Goal: Task Accomplishment & Management: Manage account settings

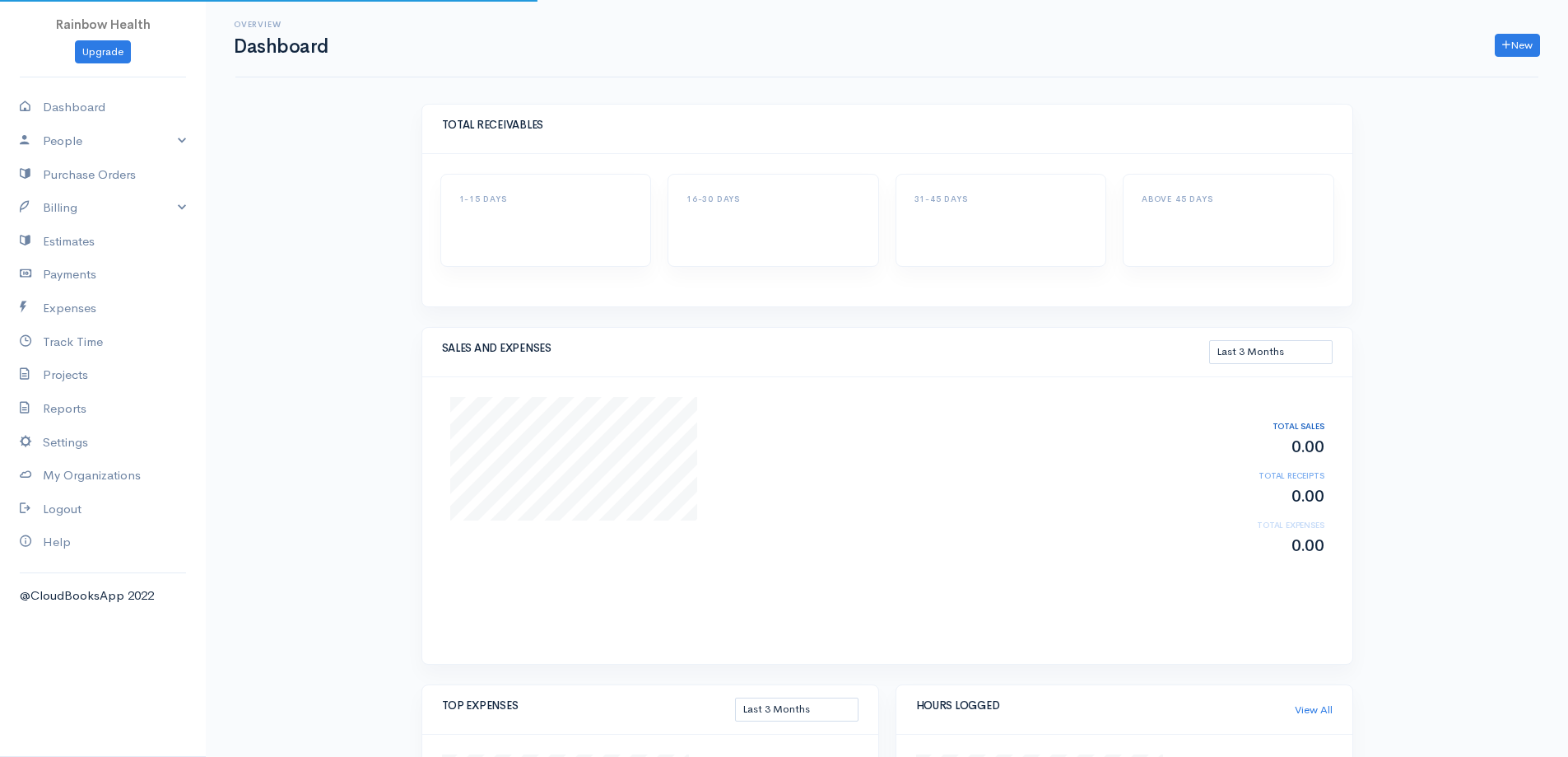
select select "90"
click at [77, 103] on link "Dashboard" at bounding box center [103, 107] width 205 height 33
click at [86, 476] on link "My Organizations" at bounding box center [103, 475] width 205 height 33
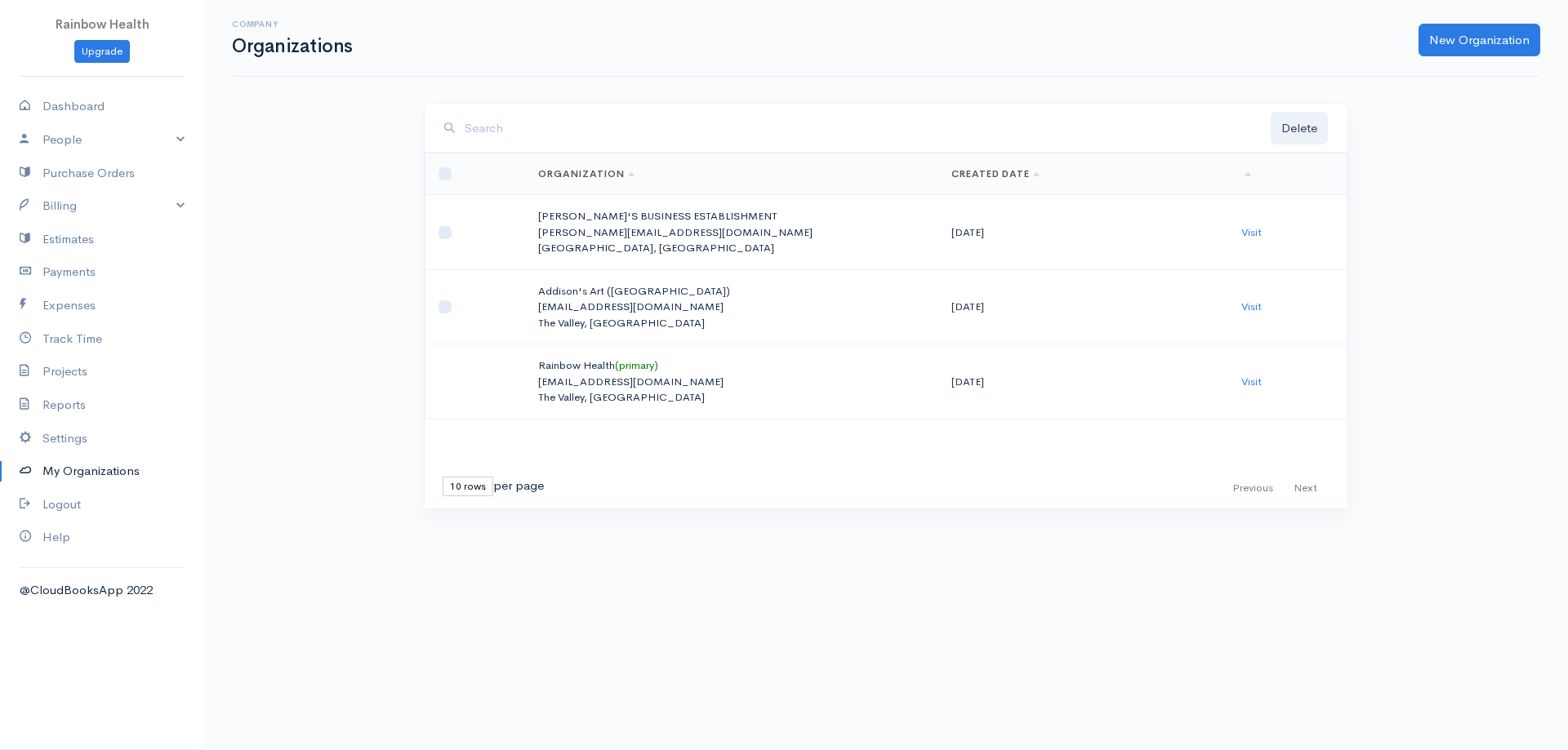
click at [452, 172] on th at bounding box center [475, 174] width 100 height 42
click at [448, 172] on input "checkbox" at bounding box center [444, 173] width 13 height 13
checkbox input "true"
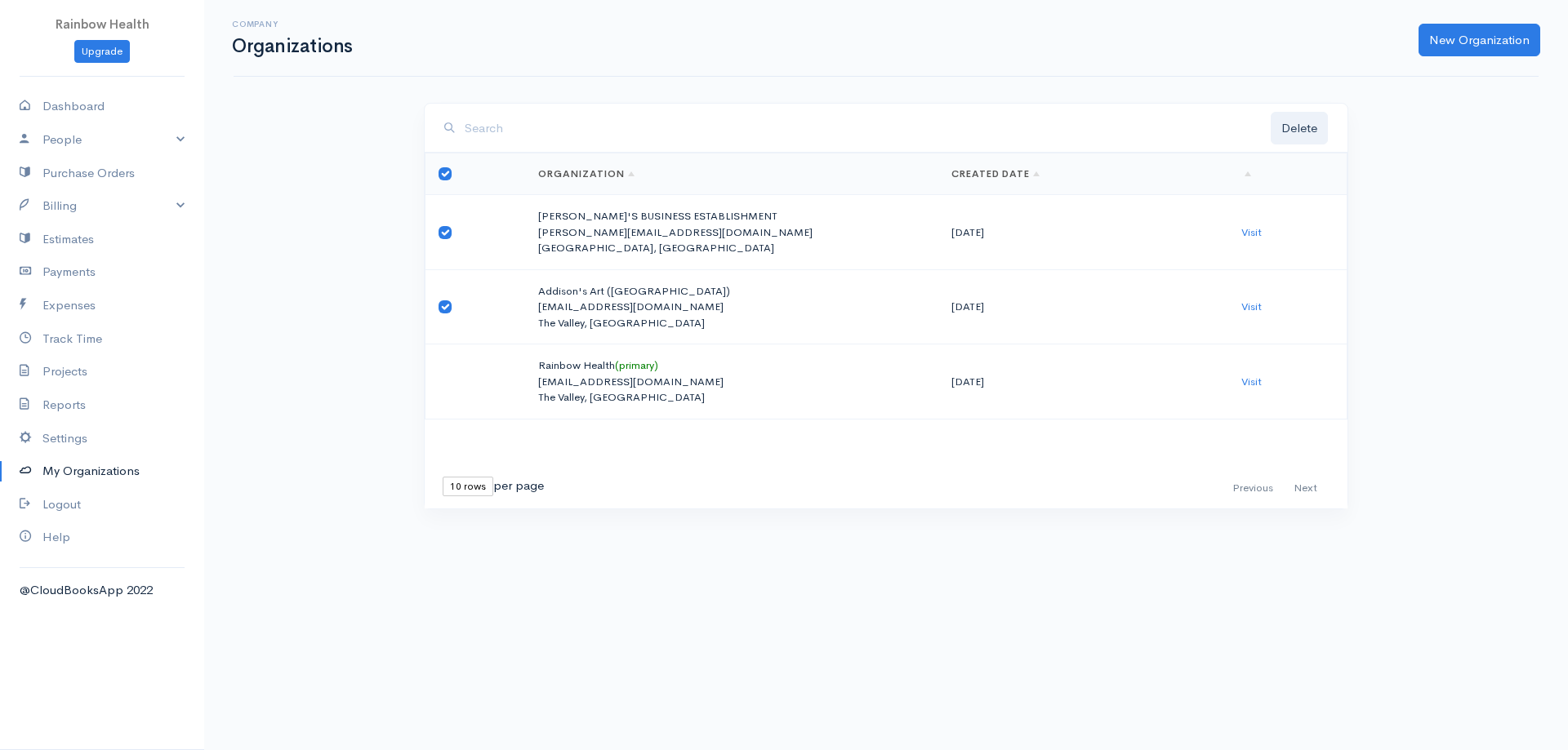
click at [442, 177] on input "checkbox" at bounding box center [444, 173] width 13 height 13
checkbox input "false"
click at [447, 231] on input "checkbox" at bounding box center [444, 232] width 13 height 13
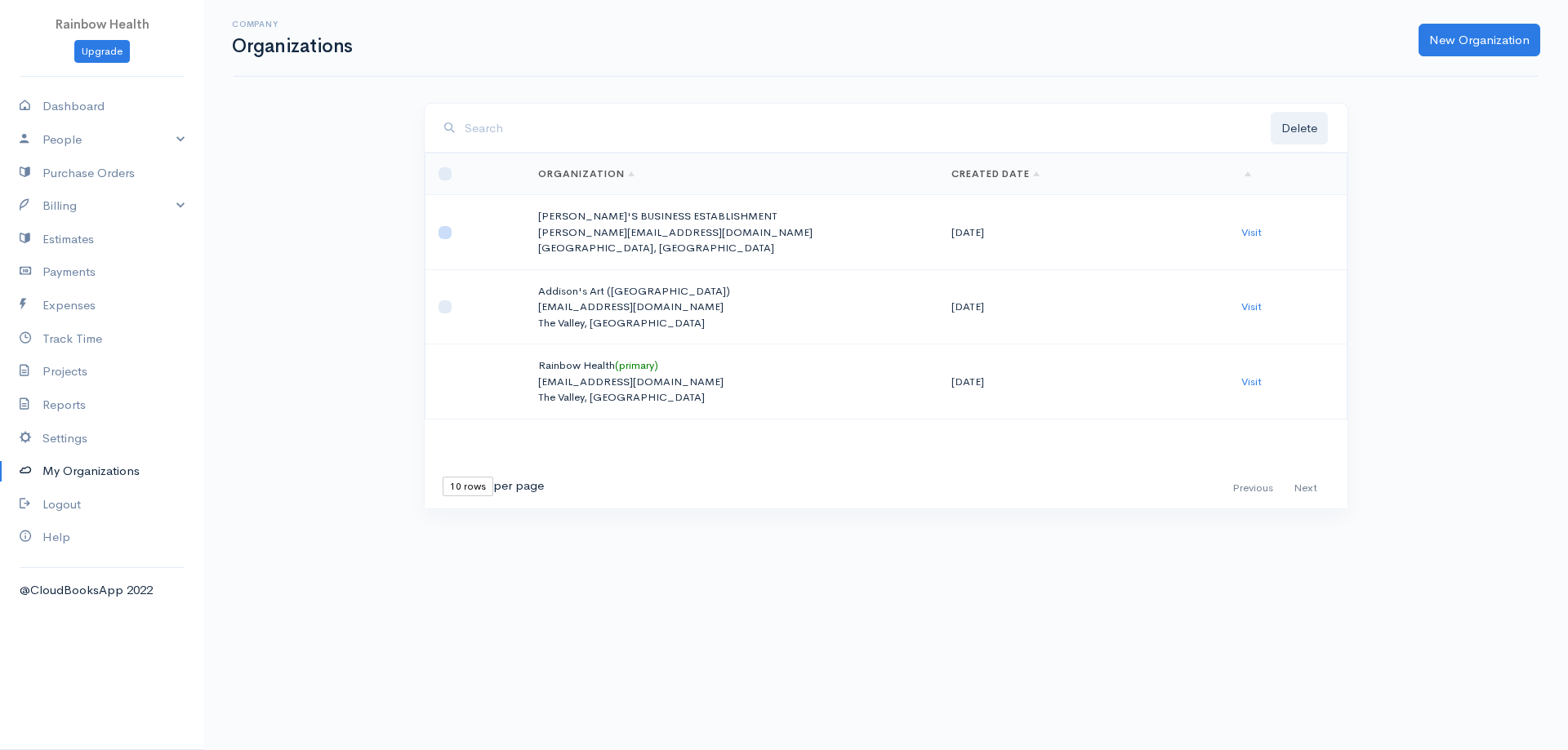
checkbox input "true"
click at [1295, 121] on button "Delete" at bounding box center [1299, 128] width 57 height 33
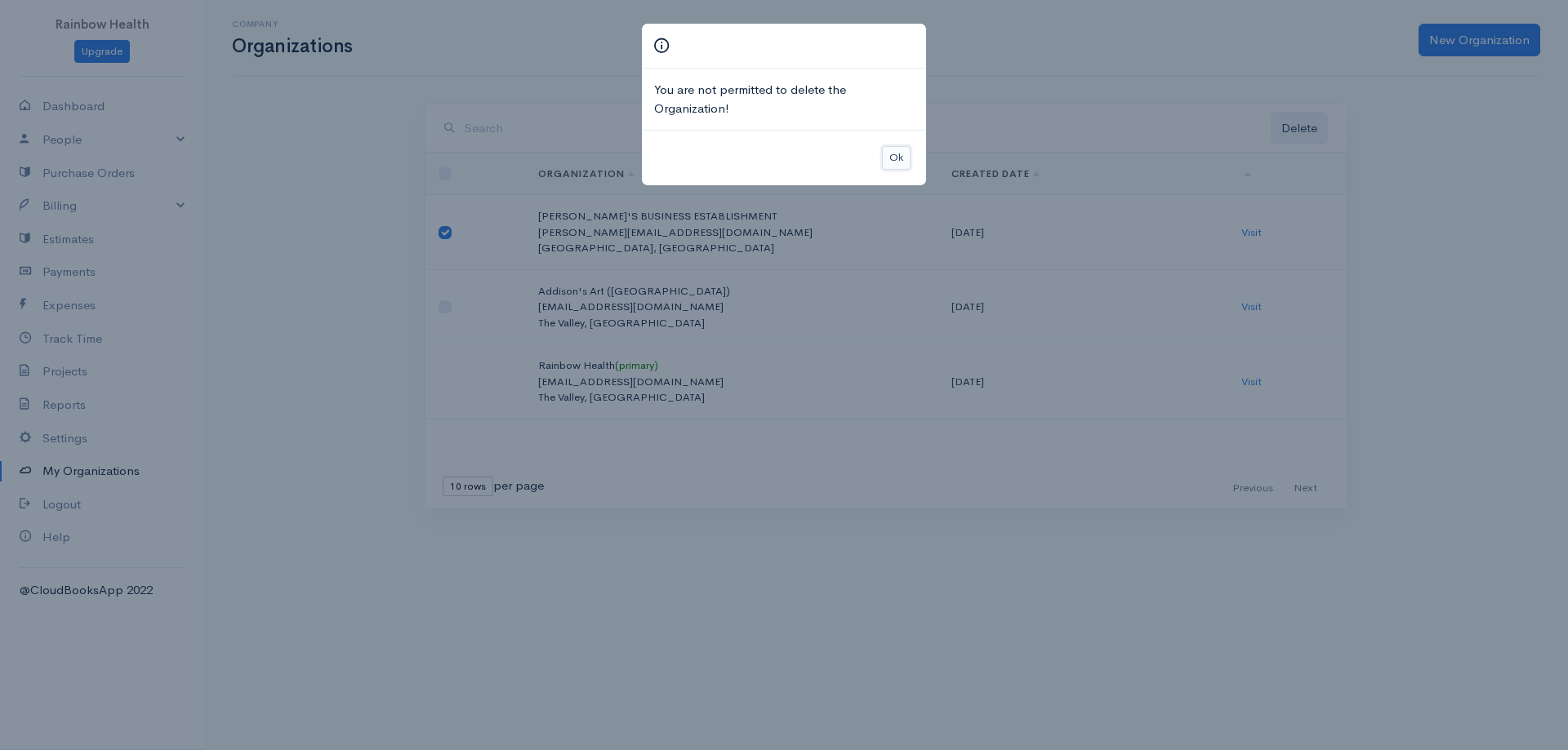
click at [894, 160] on button "Ok" at bounding box center [896, 158] width 29 height 24
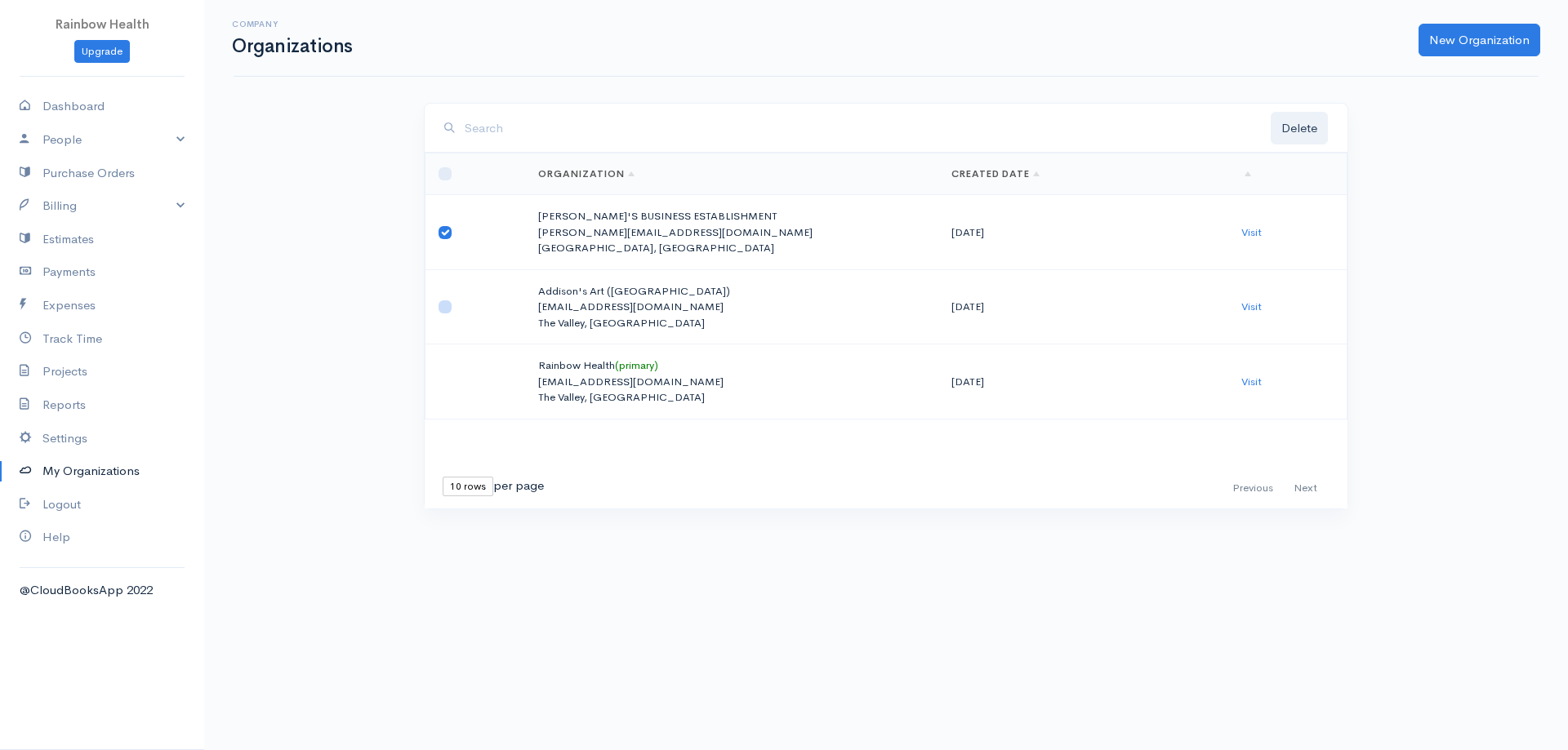
click at [442, 310] on input "checkbox" at bounding box center [444, 306] width 13 height 13
checkbox input "true"
click at [1307, 125] on button "Delete" at bounding box center [1299, 128] width 57 height 33
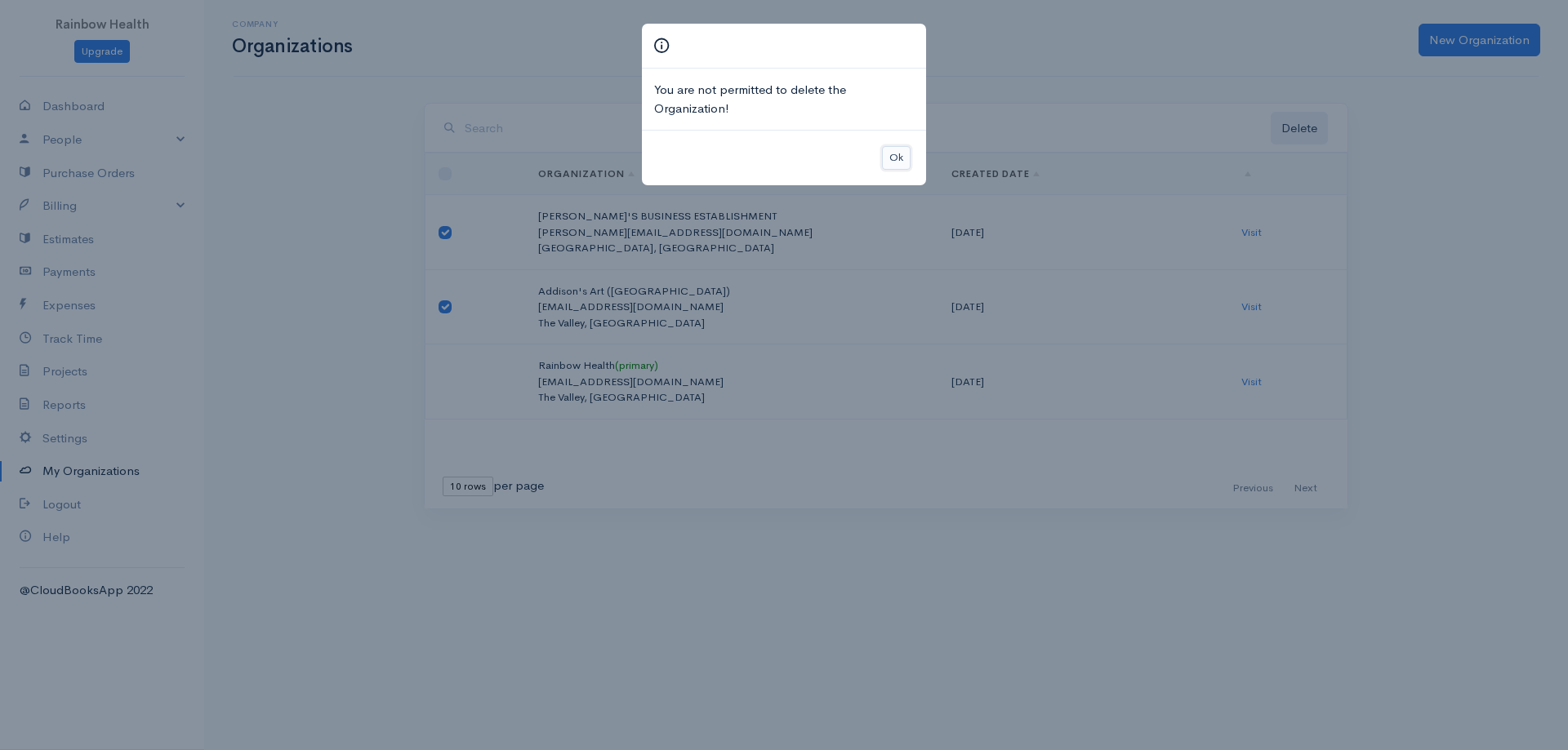
click at [894, 158] on button "Ok" at bounding box center [896, 158] width 29 height 24
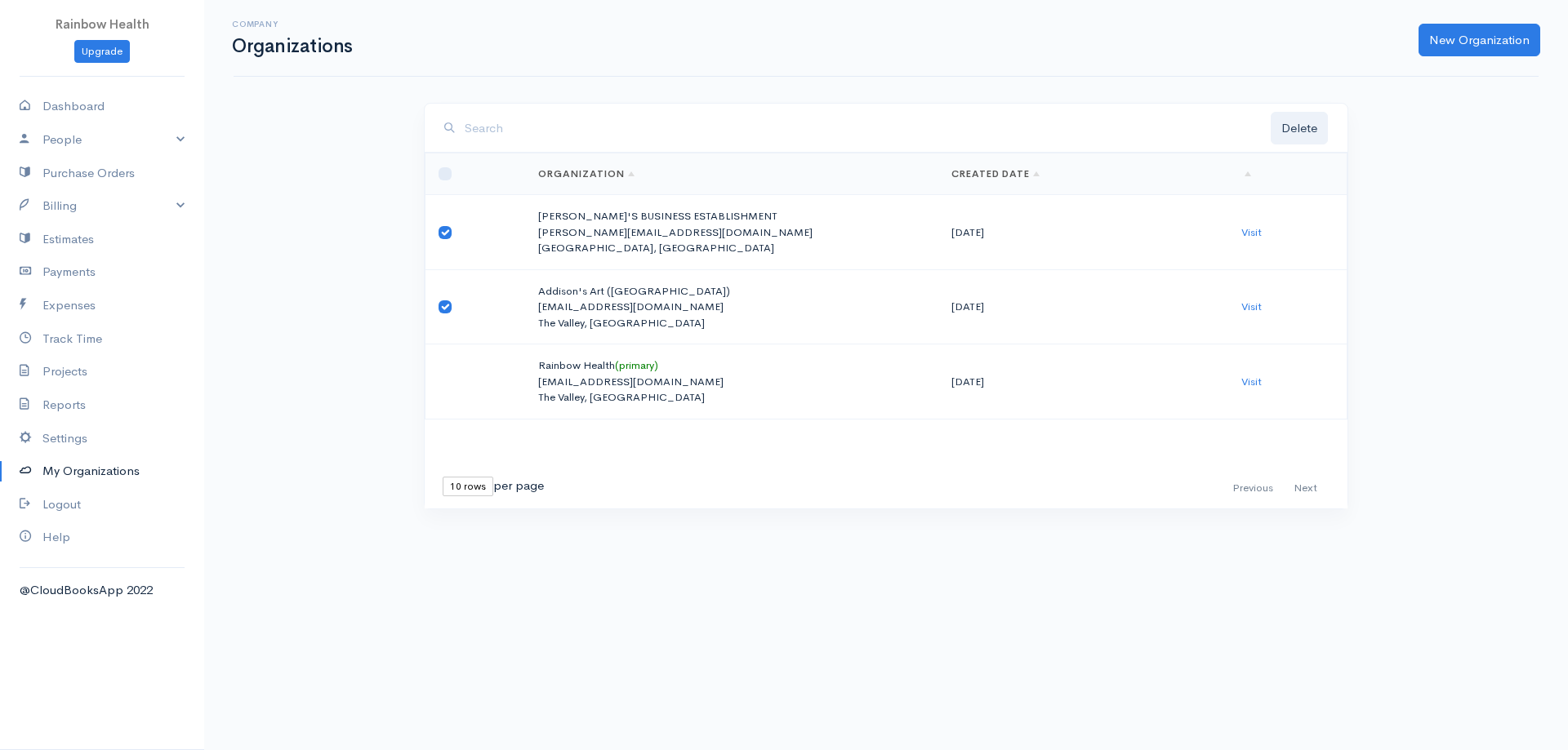
click at [556, 374] on p "cliftonsxm@outlook.com" at bounding box center [732, 381] width 387 height 16
click at [604, 370] on td "Rainbow Health (primary) cliftonsxm@outlook.com The Valley, Anguilla" at bounding box center [731, 382] width 413 height 75
click at [1254, 378] on link "Visit" at bounding box center [1251, 381] width 20 height 14
click at [445, 305] on input "checkbox" at bounding box center [444, 306] width 13 height 13
checkbox input "true"
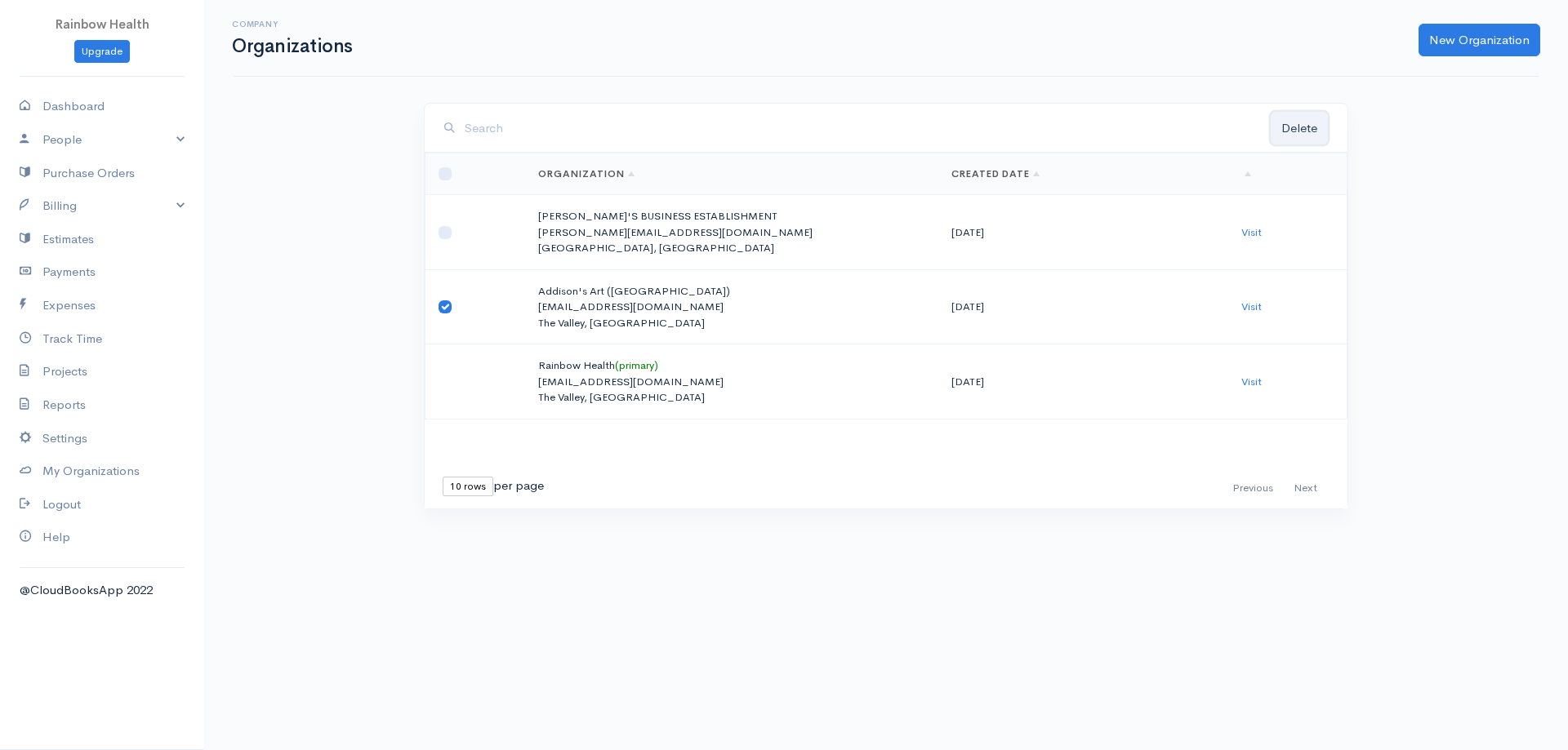
click at [1293, 129] on button "Delete" at bounding box center [1299, 128] width 57 height 33
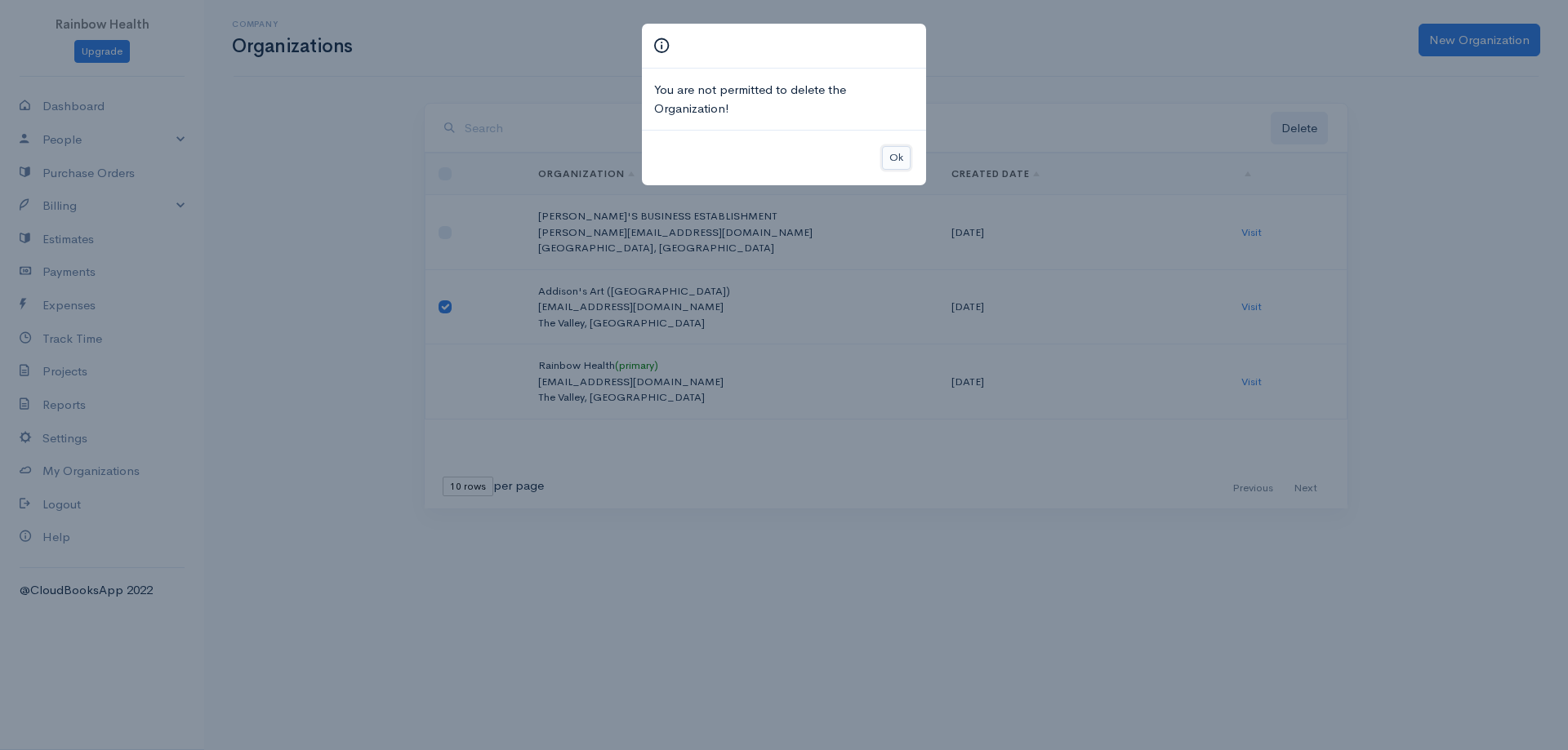
click at [891, 155] on button "Ok" at bounding box center [896, 158] width 29 height 24
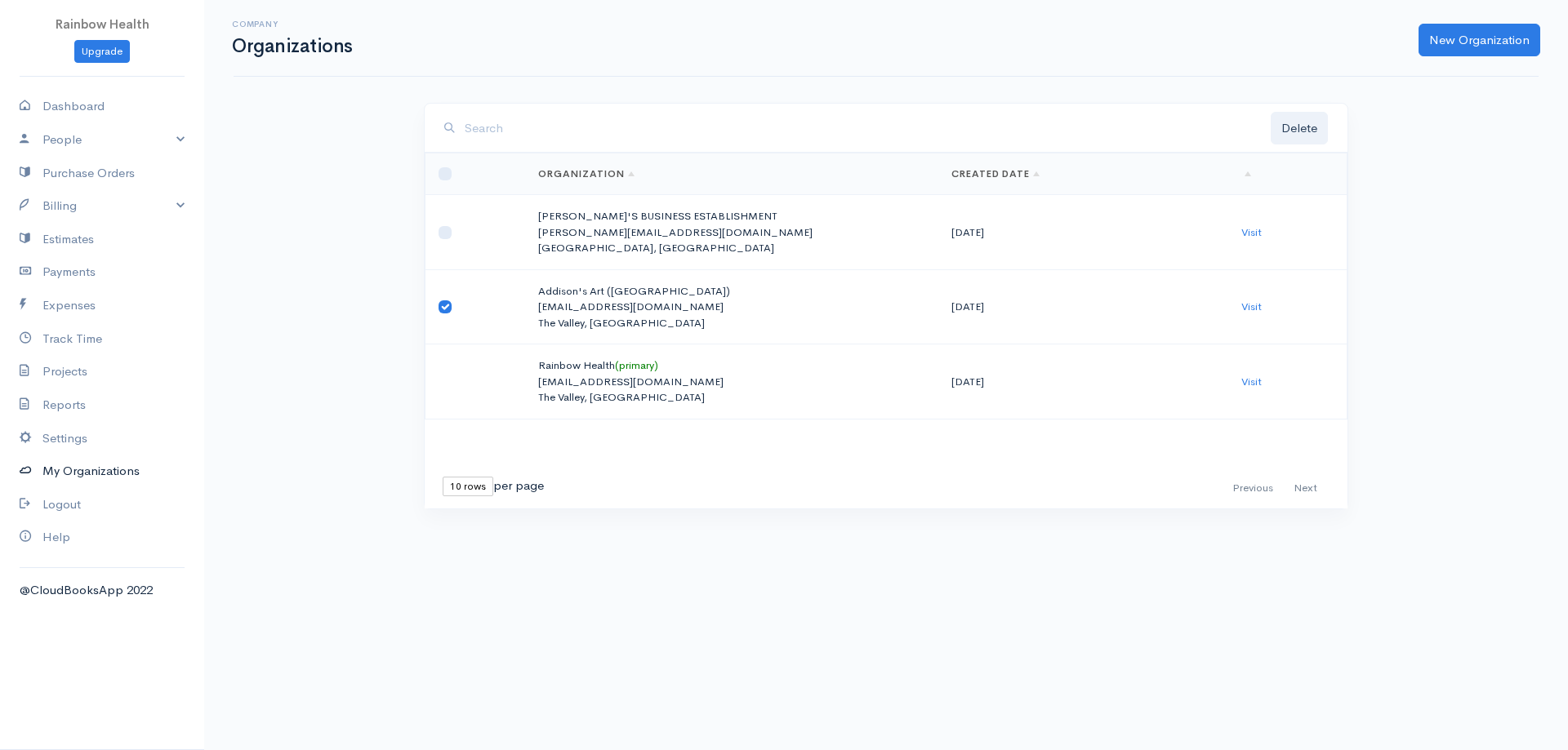
click at [88, 467] on link "My Organizations" at bounding box center [102, 471] width 204 height 33
click at [576, 171] on link "Organization" at bounding box center [586, 173] width 96 height 13
click at [447, 230] on input "checkbox" at bounding box center [444, 232] width 13 height 13
checkbox input "true"
click at [1298, 132] on button "Delete" at bounding box center [1299, 128] width 57 height 33
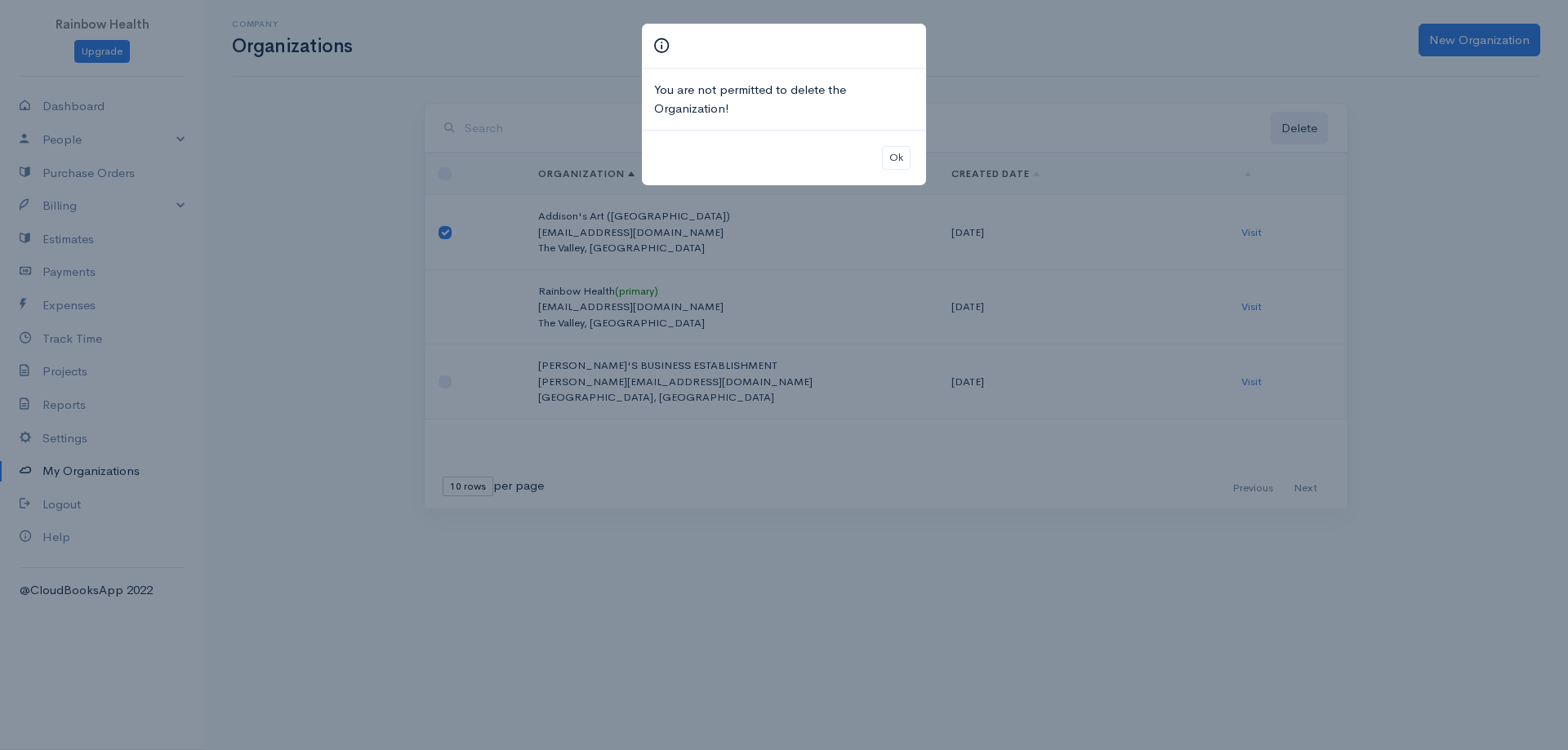
click at [662, 45] on icon at bounding box center [660, 45] width 14 height 20
click at [897, 157] on button "Ok" at bounding box center [896, 158] width 29 height 24
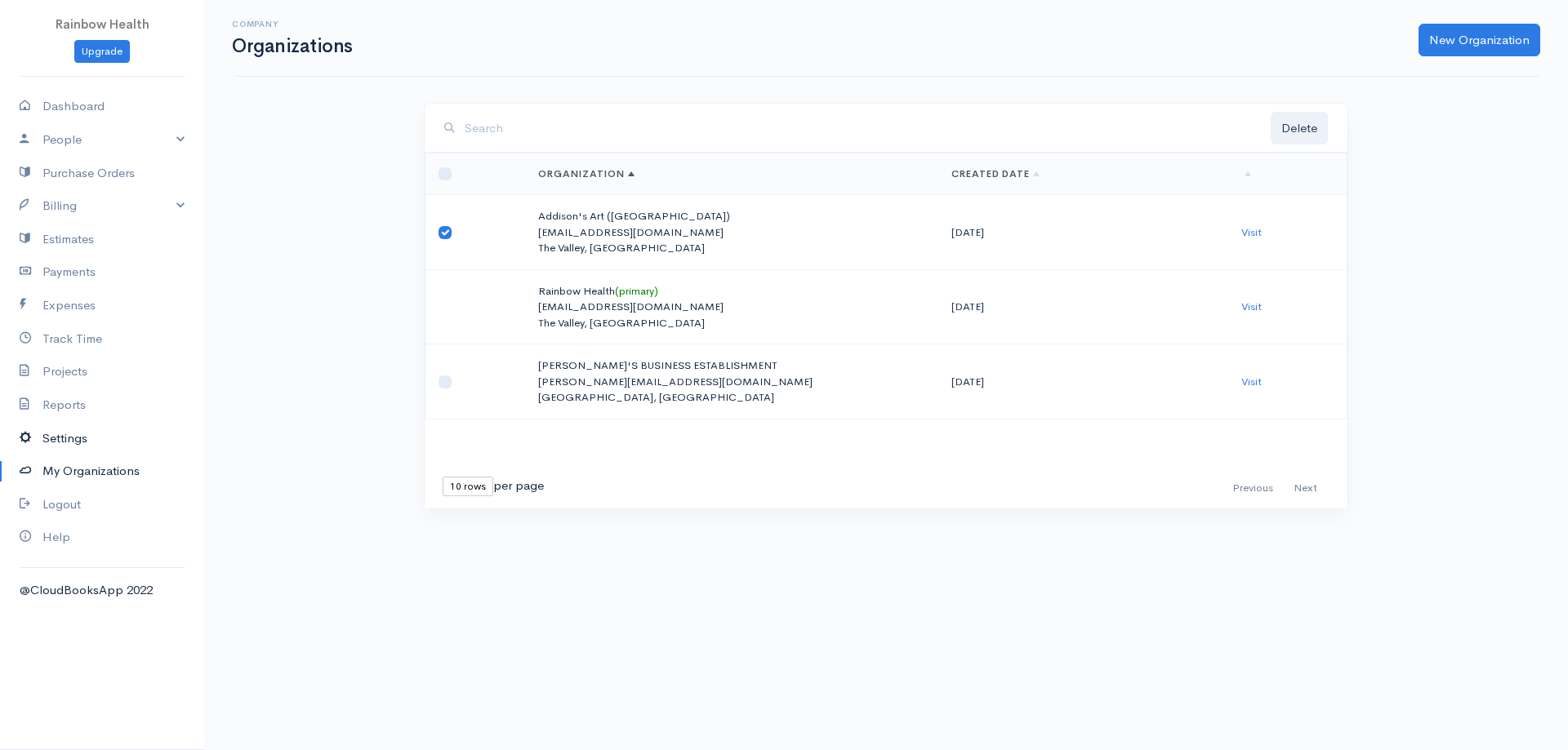
click at [76, 441] on link "Settings" at bounding box center [102, 438] width 204 height 33
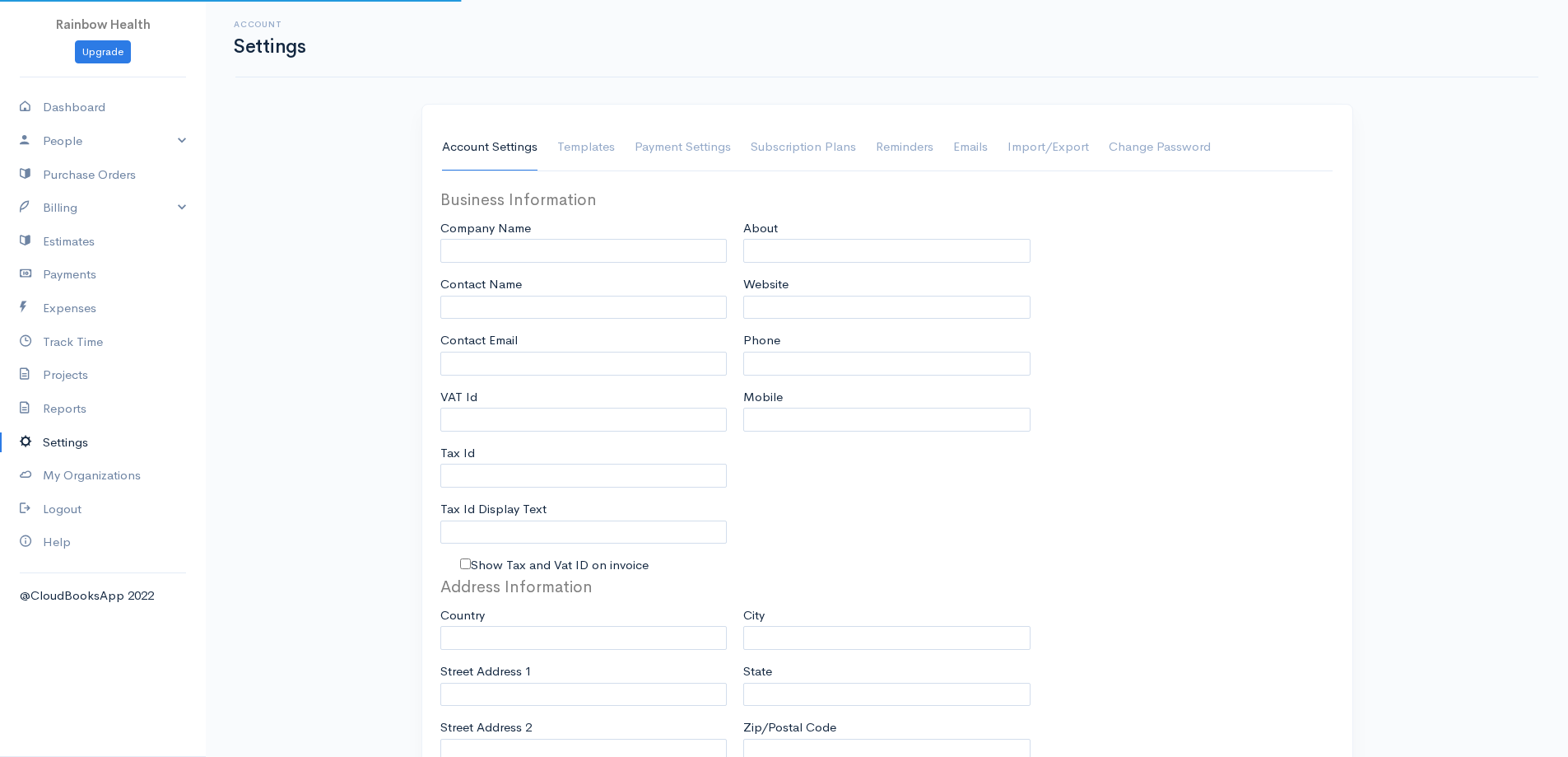
type input "Rainbow Health"
type input "Clifton James"
type input "cliftonsxm@outlook.com"
type input "Tax Id"
type input "Holistic Herbalist"
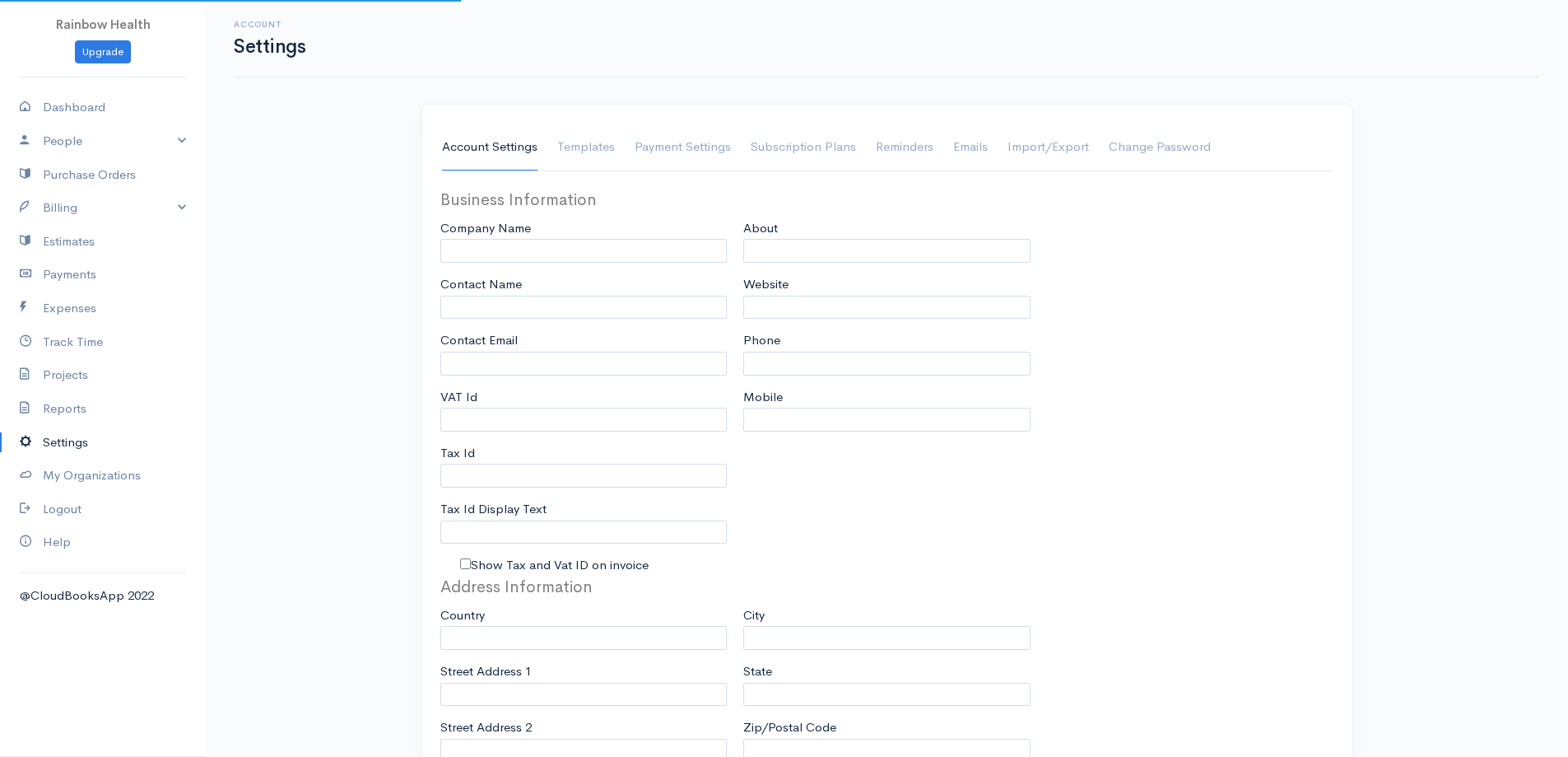
select select
type input "The Valley"
select select
type input "INVOICE"
type input "1"
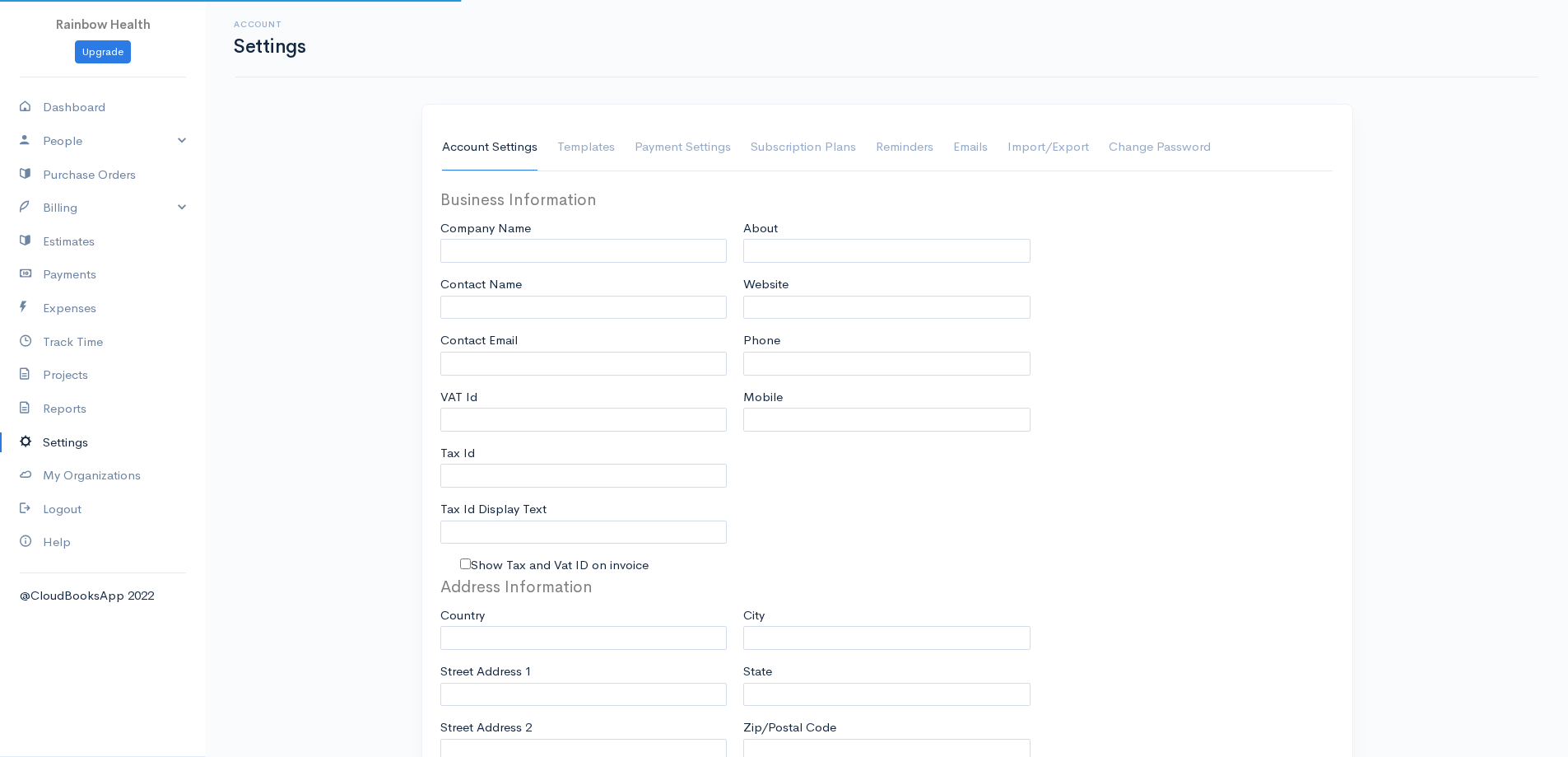
type input "RH"
type input "1"
select select "3"
type textarea "Thanks for your business"
checkbox input "true"
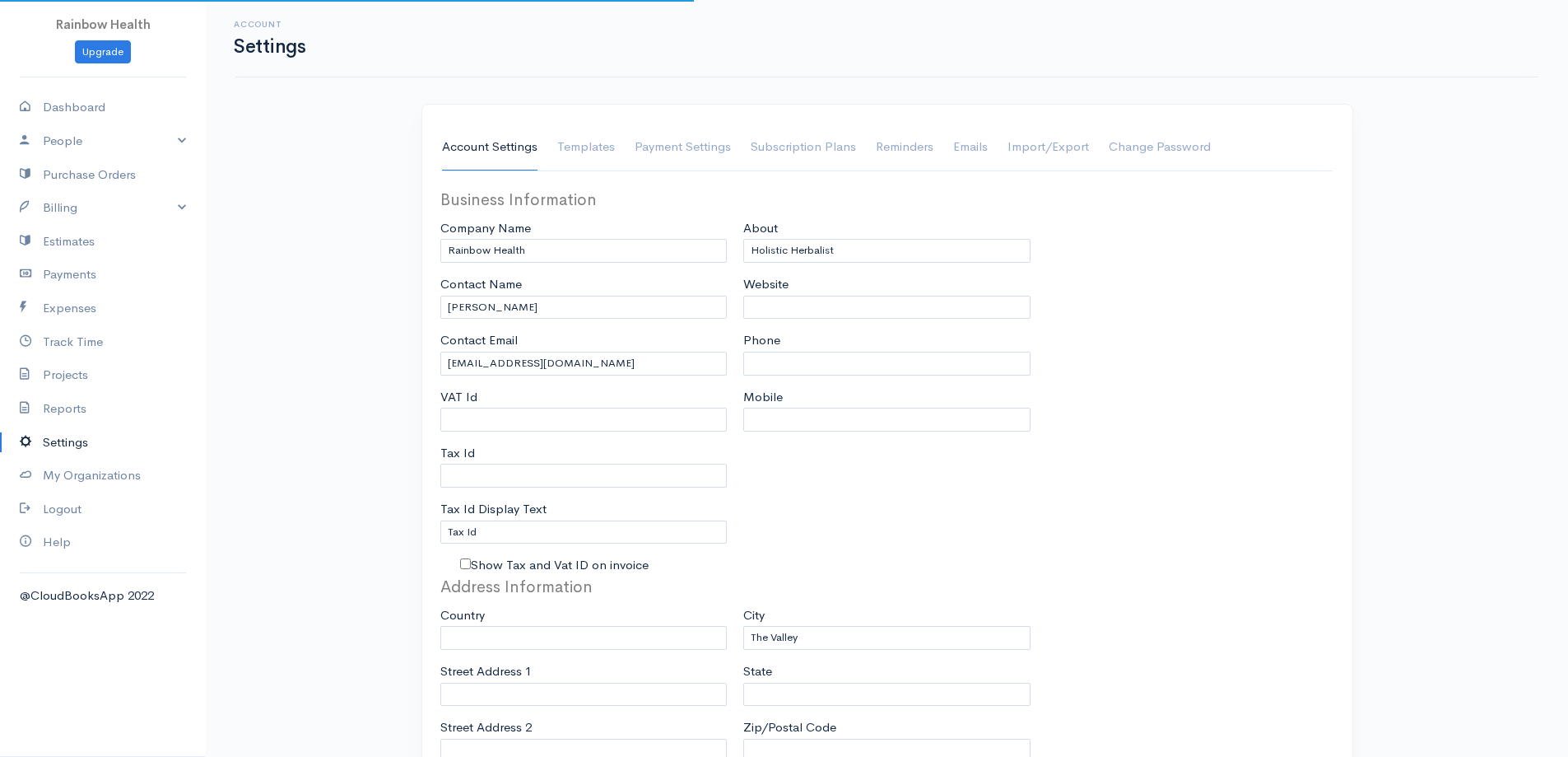
select select "Anguilla"
select select "USD"
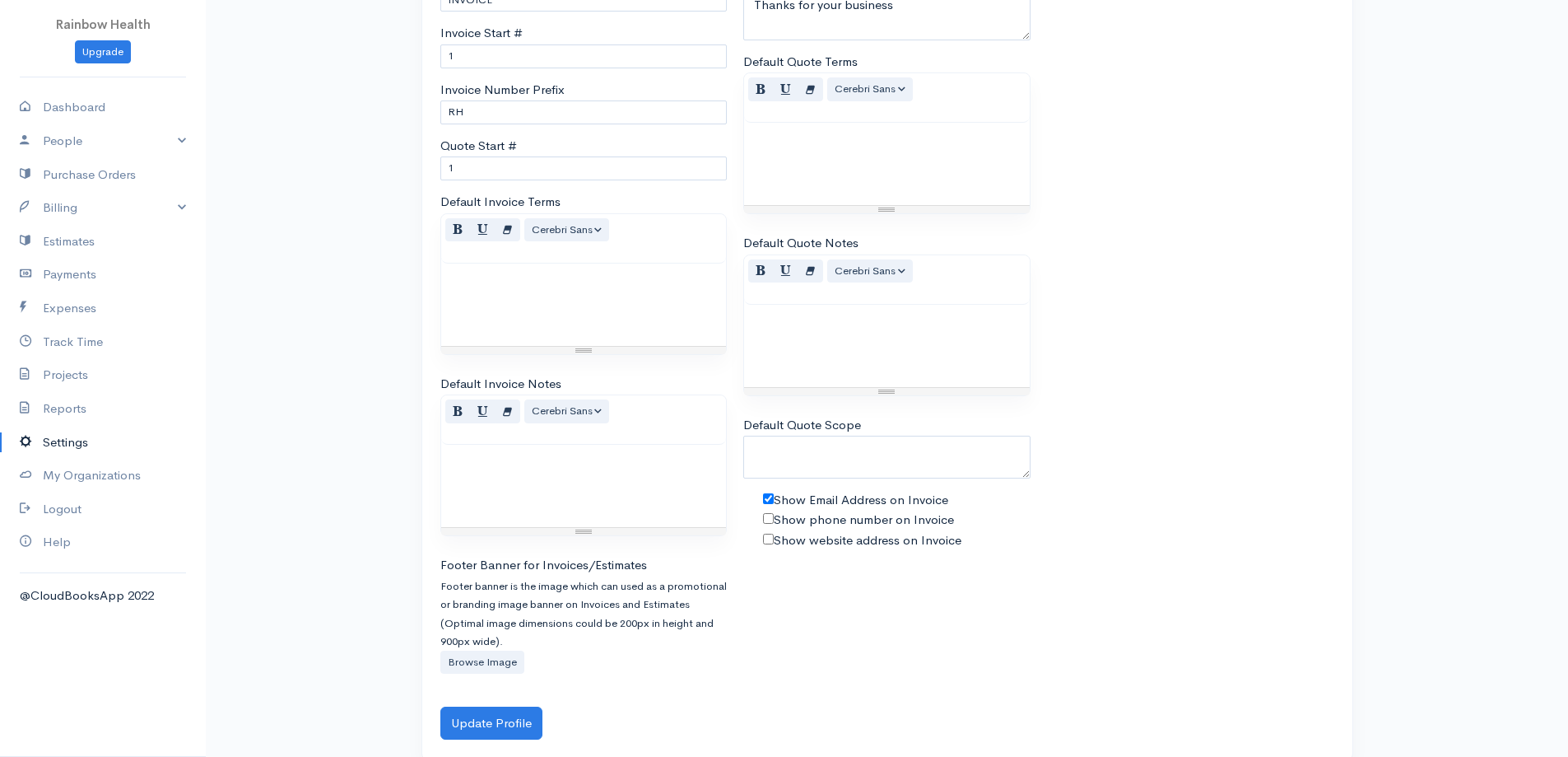
scroll to position [974, 0]
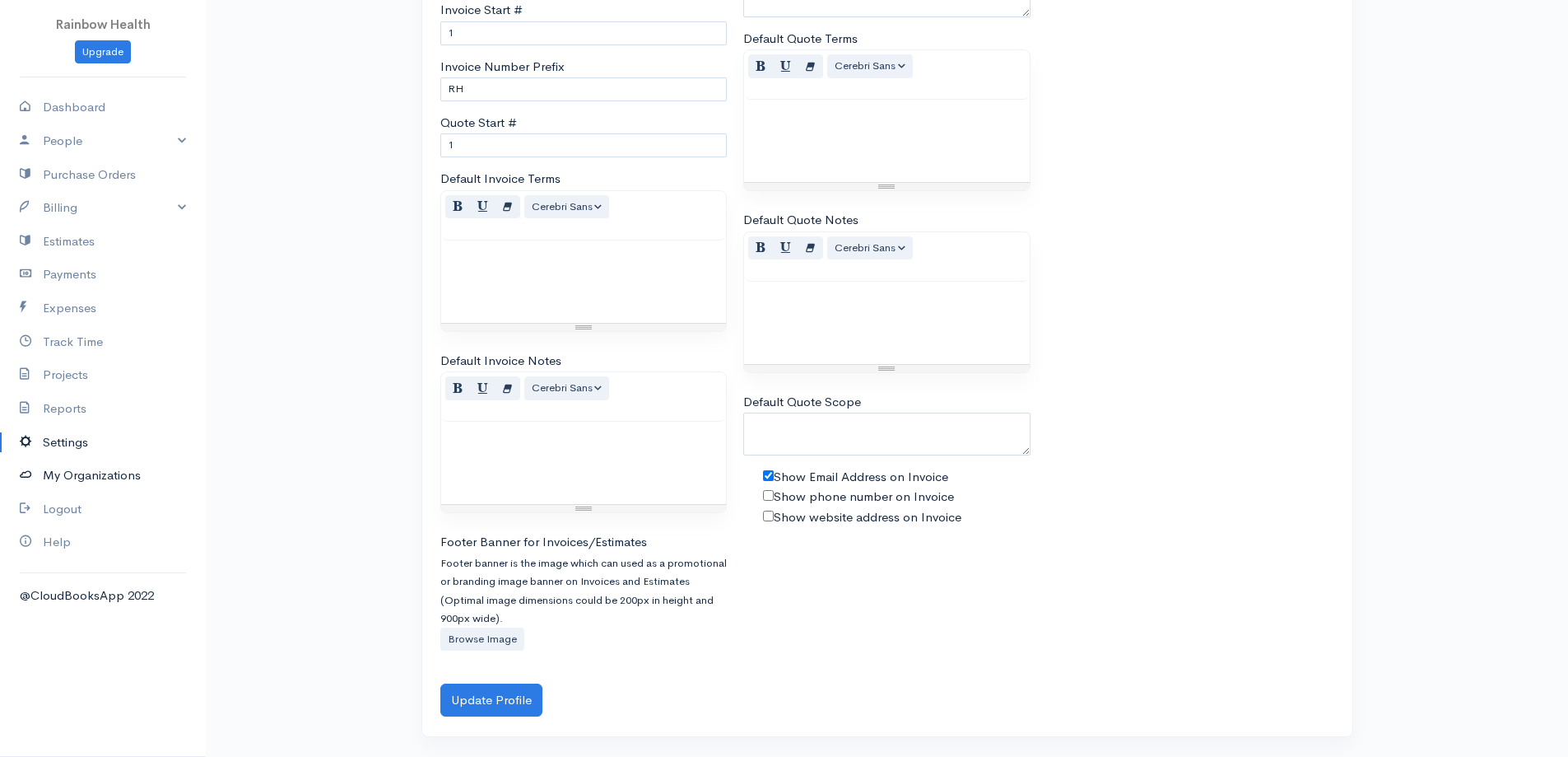
click at [110, 478] on link "My Organizations" at bounding box center [103, 475] width 205 height 33
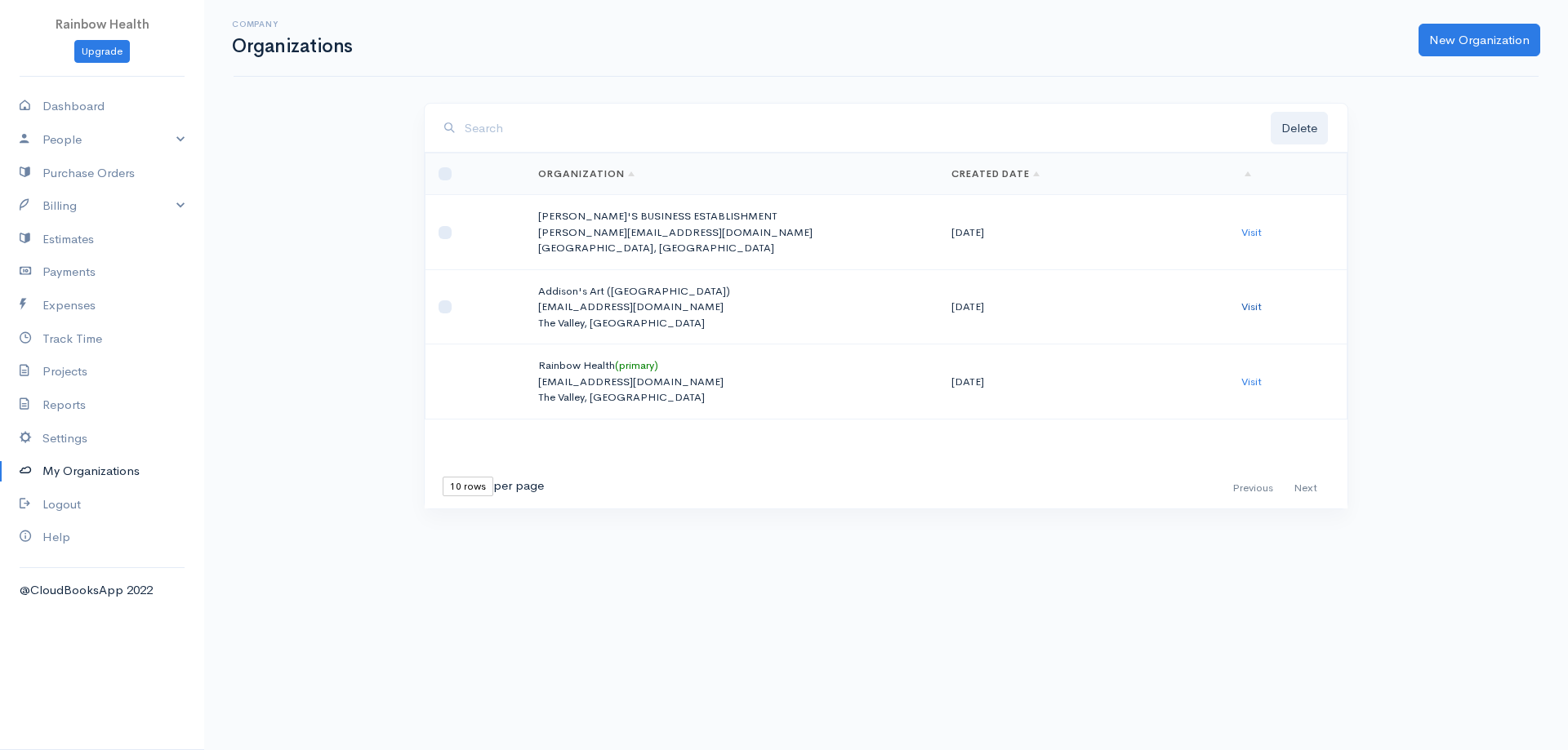
click at [1248, 305] on link "Visit" at bounding box center [1251, 306] width 20 height 14
